Goal: Task Accomplishment & Management: Complete application form

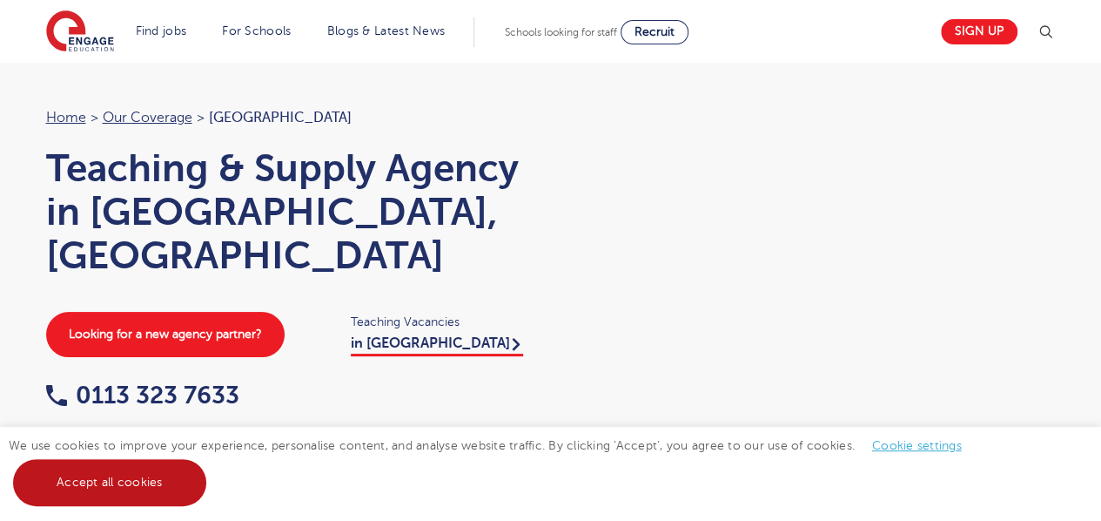
click at [143, 495] on link "Accept all cookies" at bounding box center [109, 482] width 193 height 47
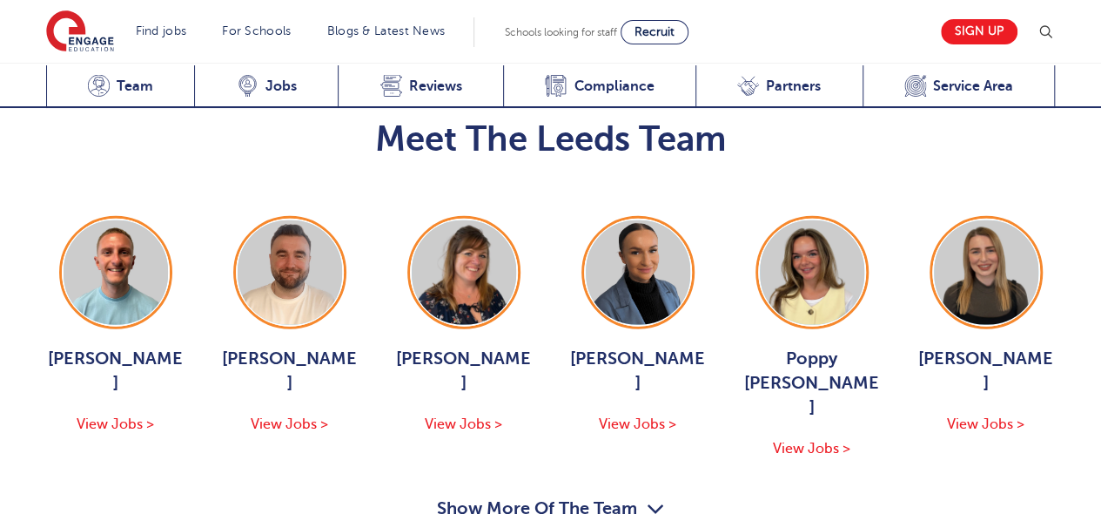
scroll to position [2029, 0]
click at [536, 494] on button "Show More Of The Team" at bounding box center [551, 510] width 228 height 33
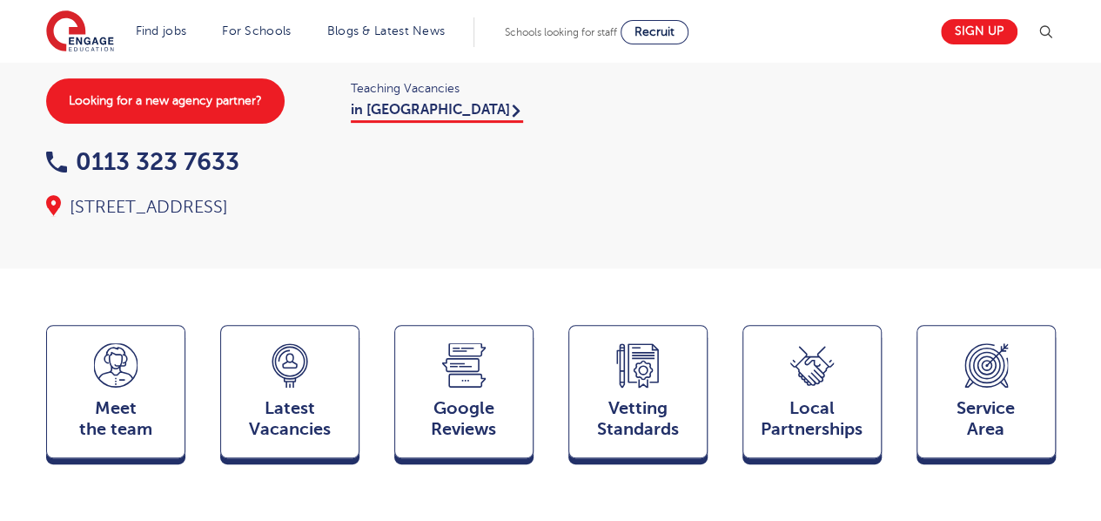
scroll to position [222, 0]
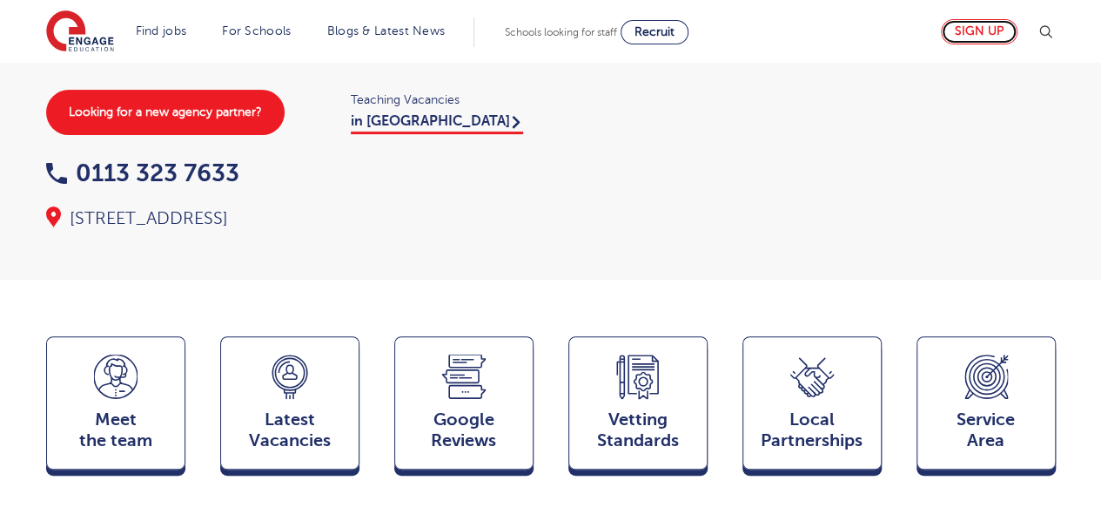
click at [982, 34] on link "Sign up" at bounding box center [979, 31] width 77 height 25
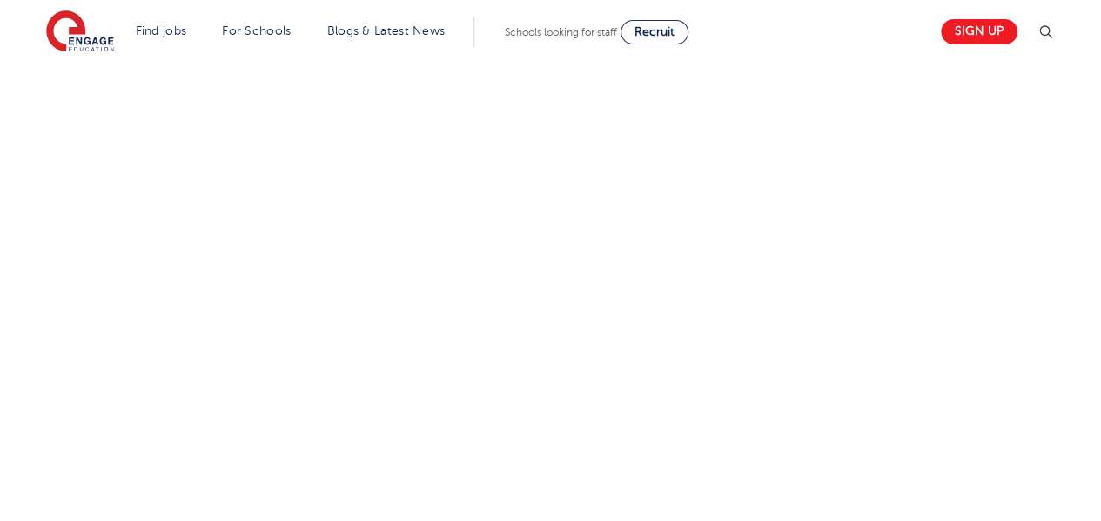
scroll to position [1144, 0]
